Goal: Information Seeking & Learning: Understand process/instructions

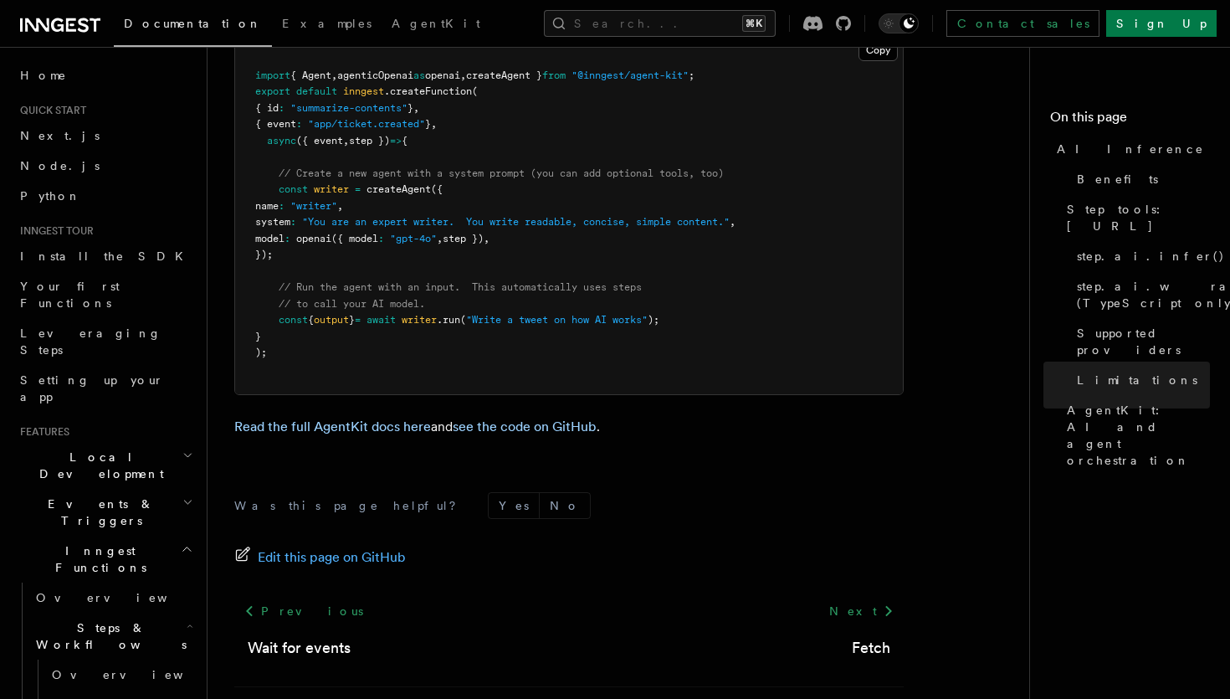
scroll to position [404, 0]
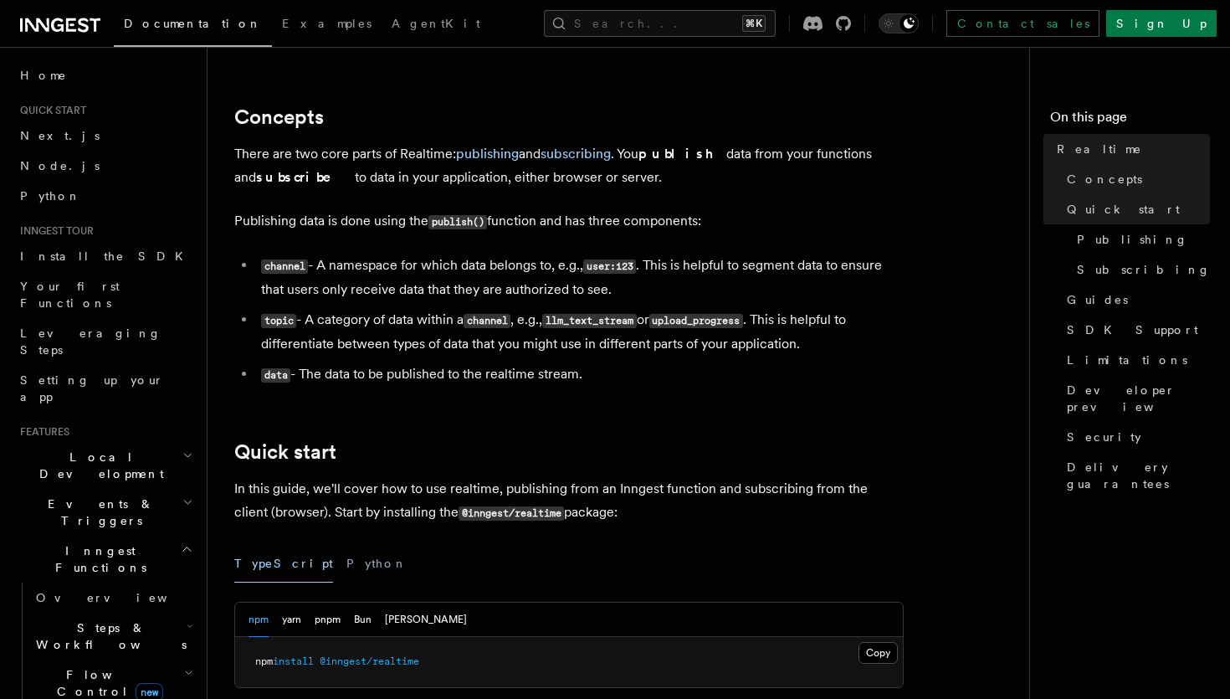
scroll to position [356, 0]
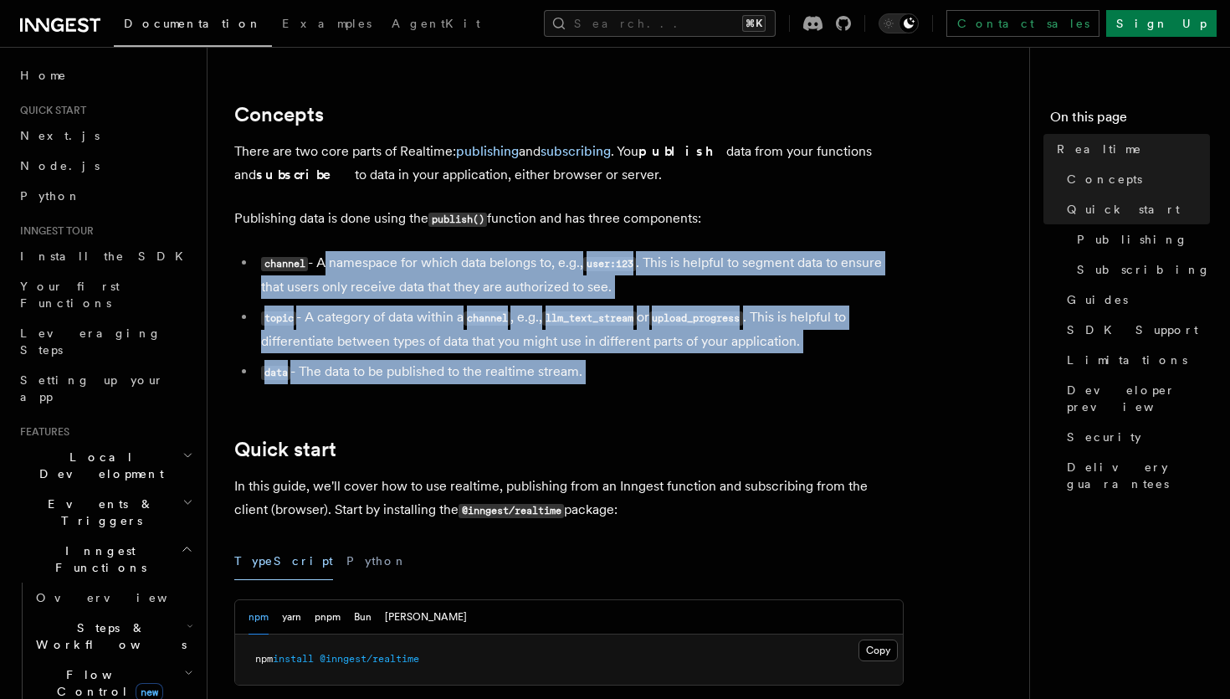
drag, startPoint x: 323, startPoint y: 260, endPoint x: 637, endPoint y: 390, distance: 339.6
drag, startPoint x: 231, startPoint y: 218, endPoint x: 614, endPoint y: 384, distance: 418.0
copy article "Publishing data is done using the publish() function and has three components: …"
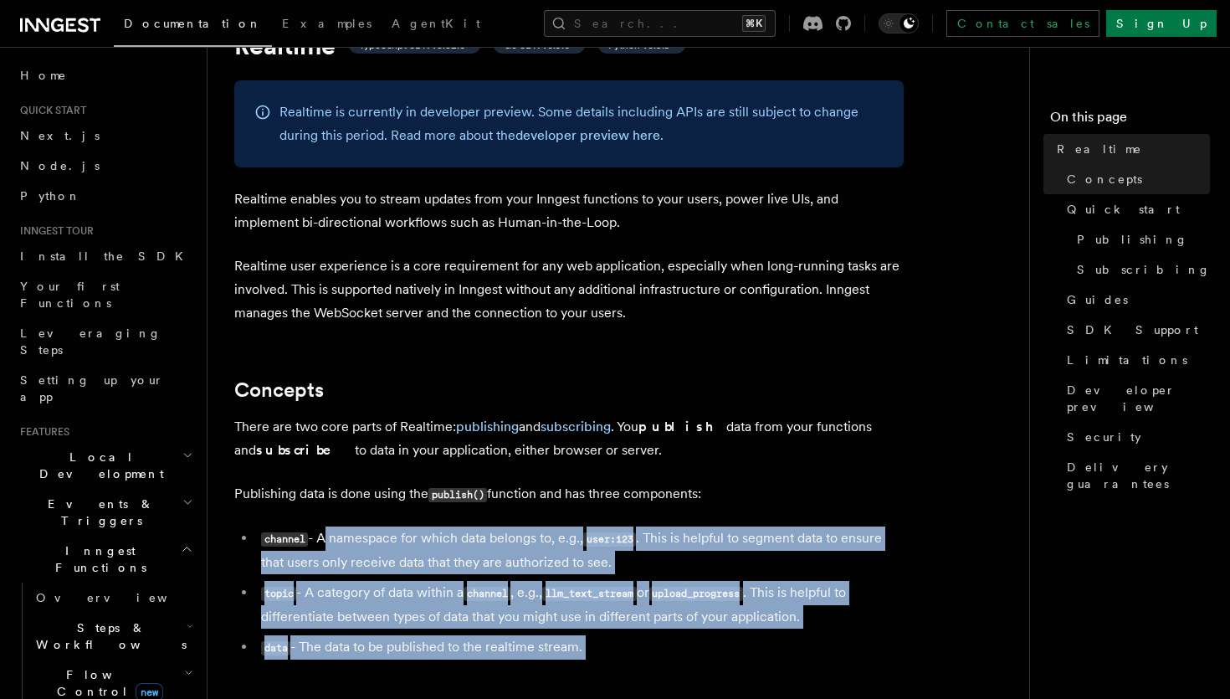
scroll to position [93, 0]
